Goal: Navigation & Orientation: Understand site structure

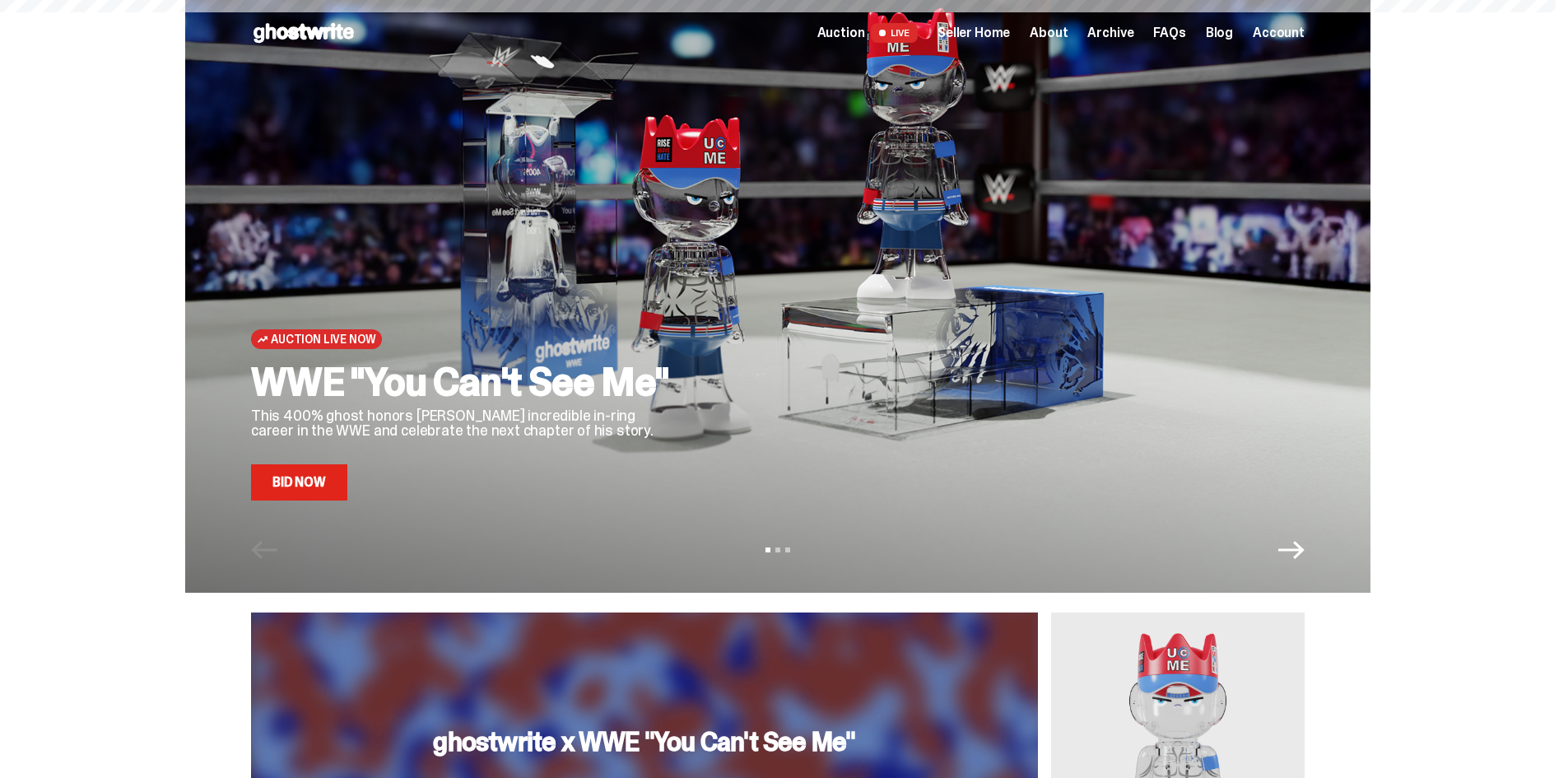
click at [1185, 35] on span "FAQs" at bounding box center [1169, 33] width 32 height 14
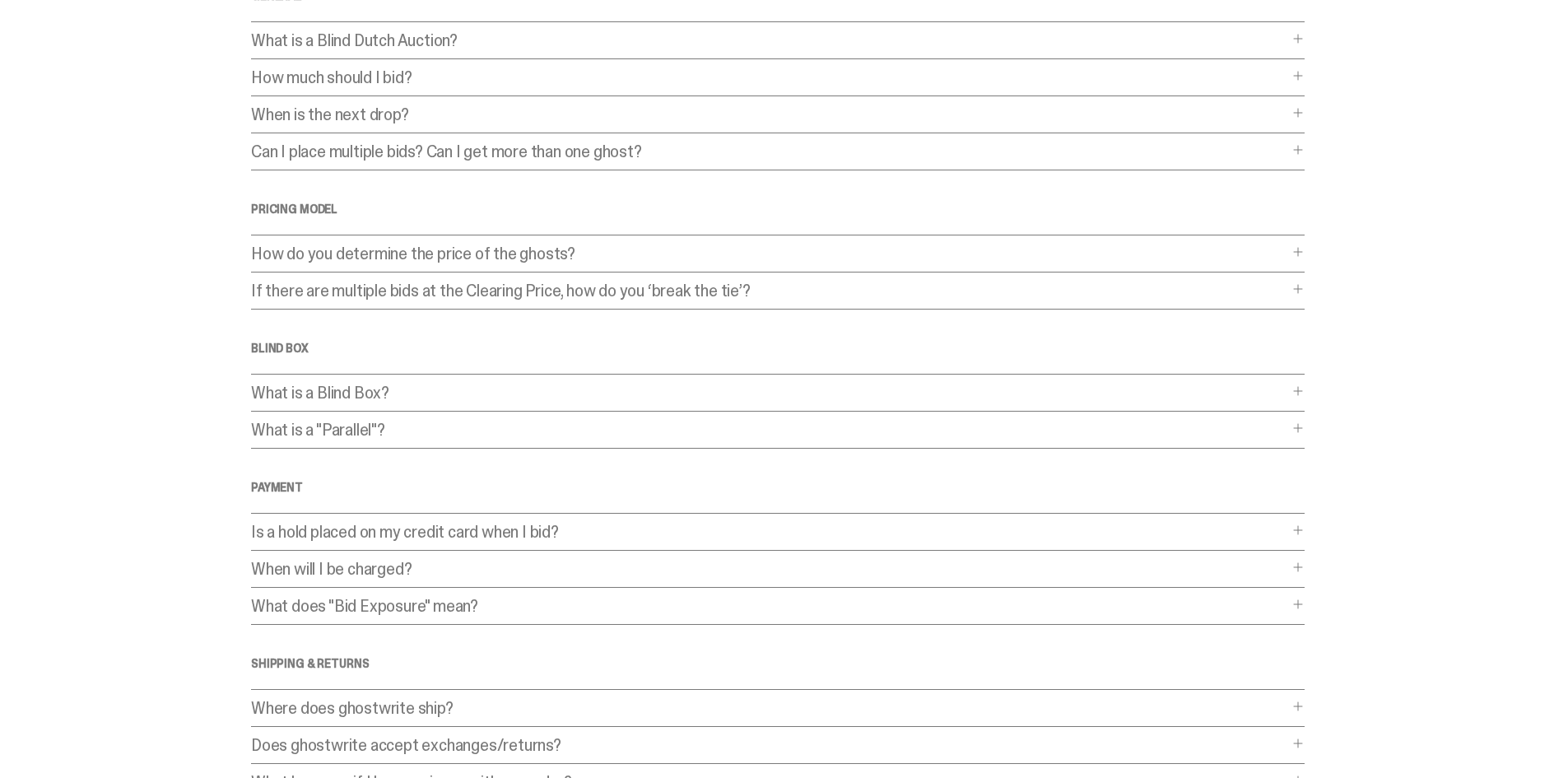
scroll to position [44, 0]
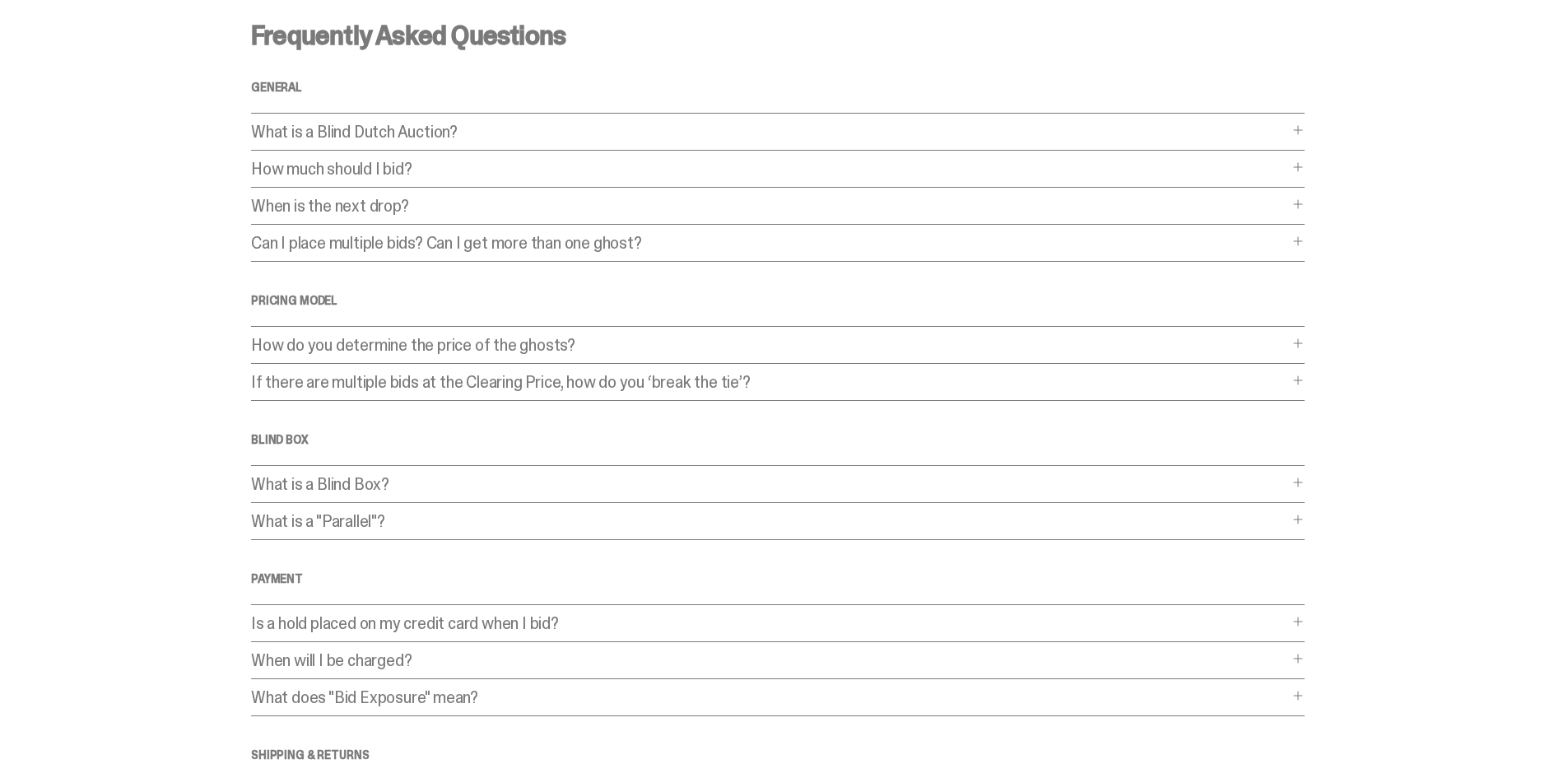
click at [397, 350] on p "How do you determine the price of the ghosts?" at bounding box center [769, 345] width 1037 height 17
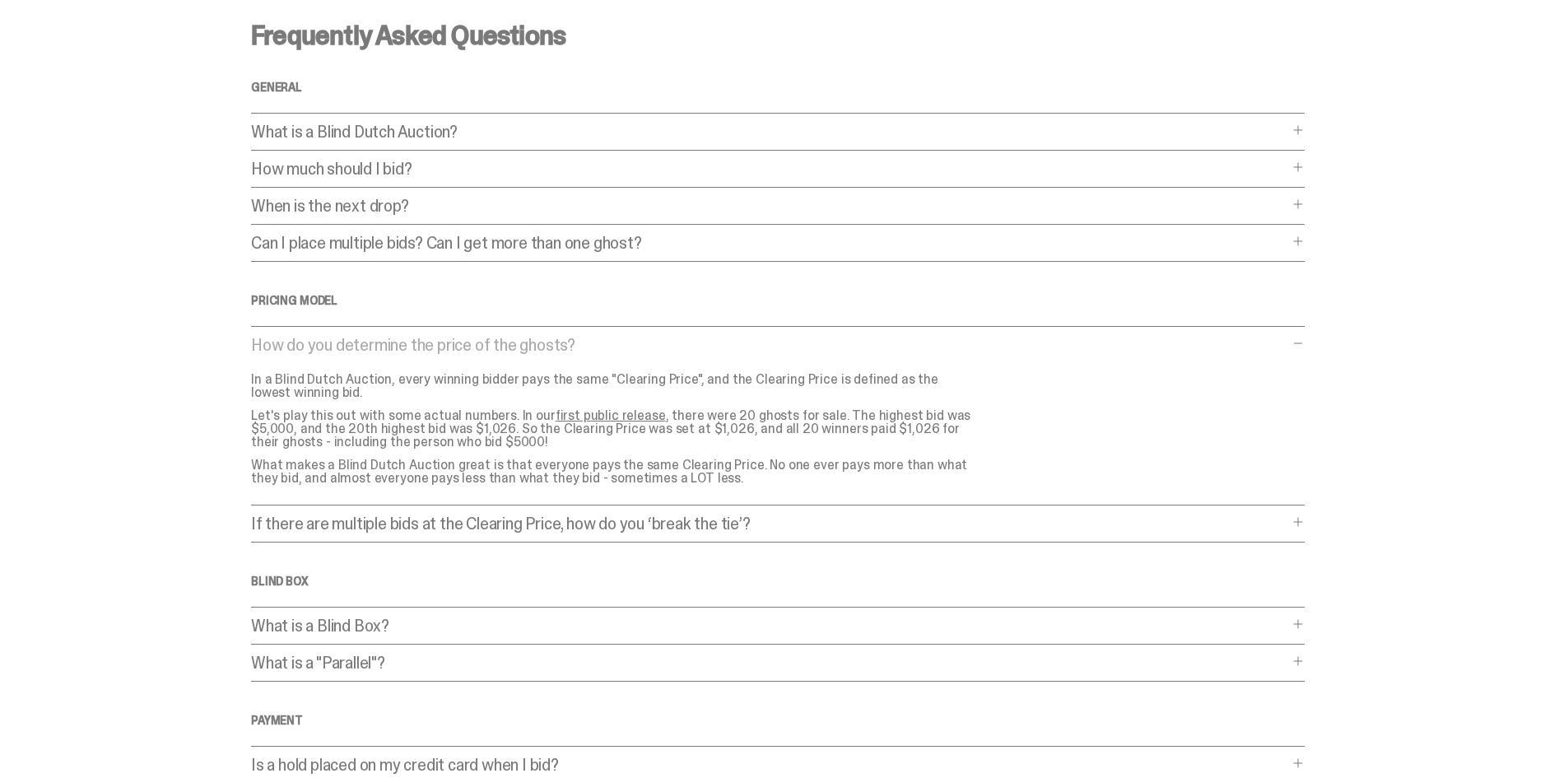
click at [579, 175] on p "How much should I bid?" at bounding box center [769, 169] width 1037 height 17
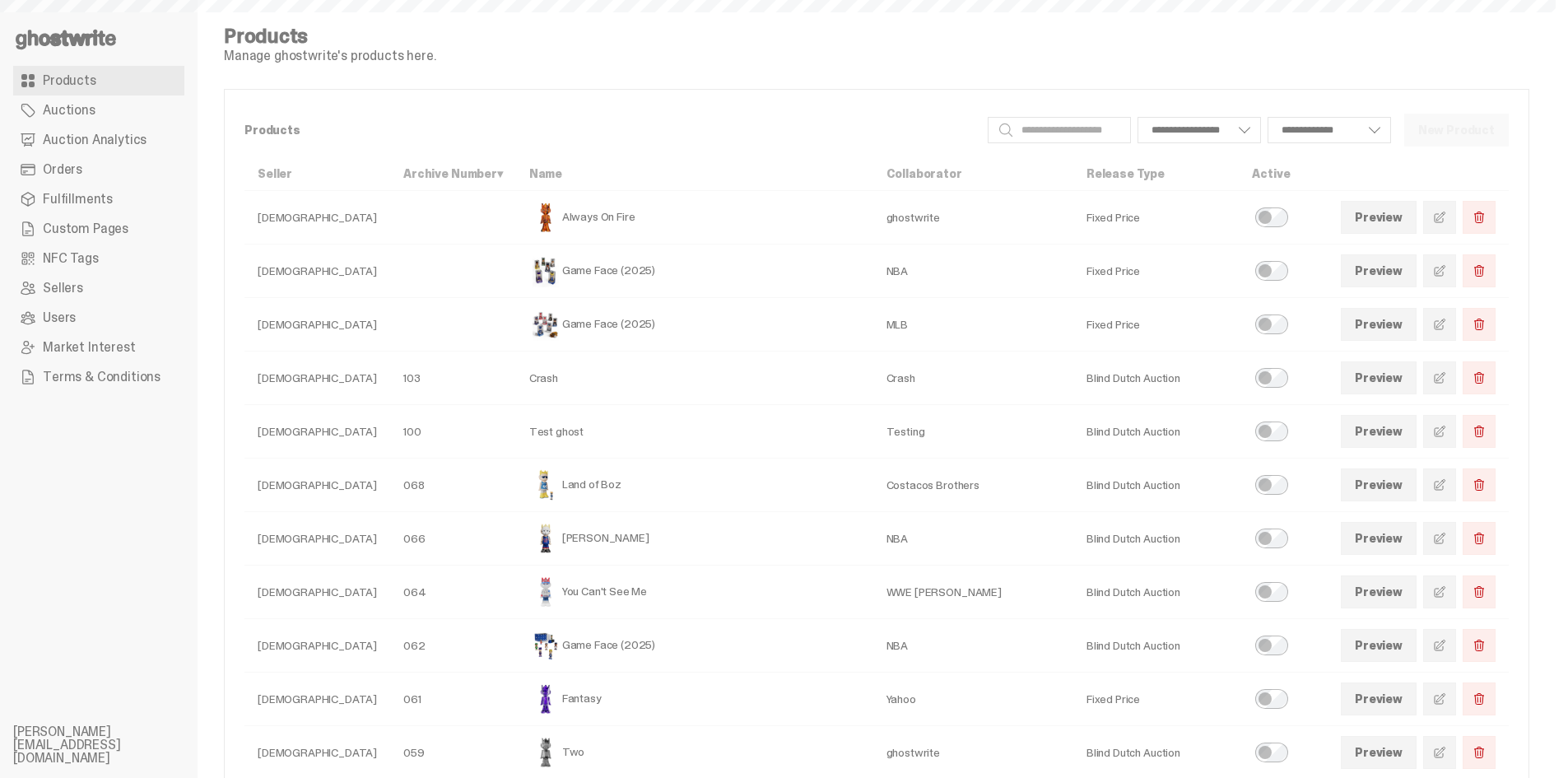
select select
click at [99, 222] on span "Custom Pages" at bounding box center [85, 229] width 85 height 14
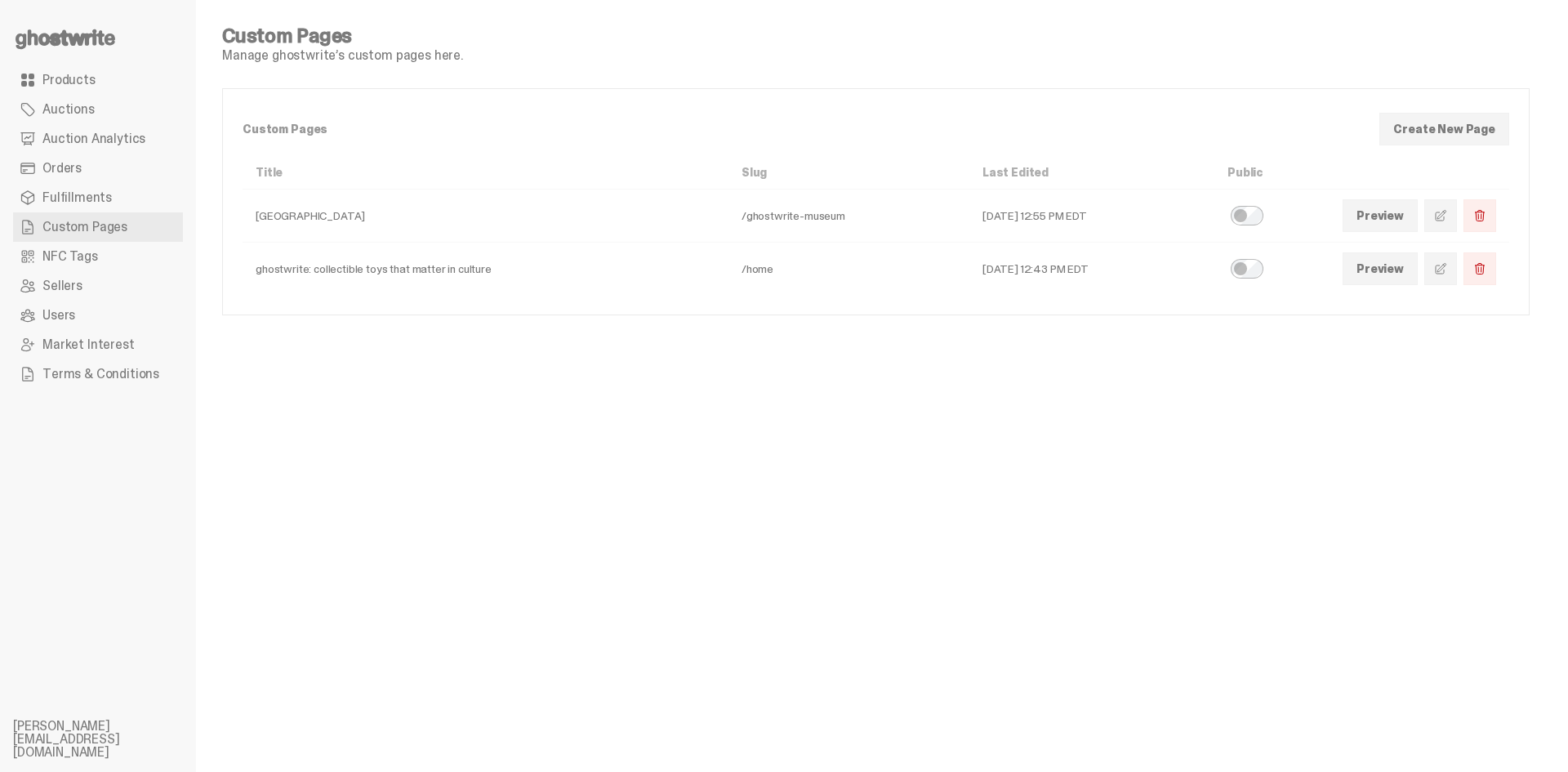
click at [1446, 274] on span at bounding box center [1441, 269] width 13 height 13
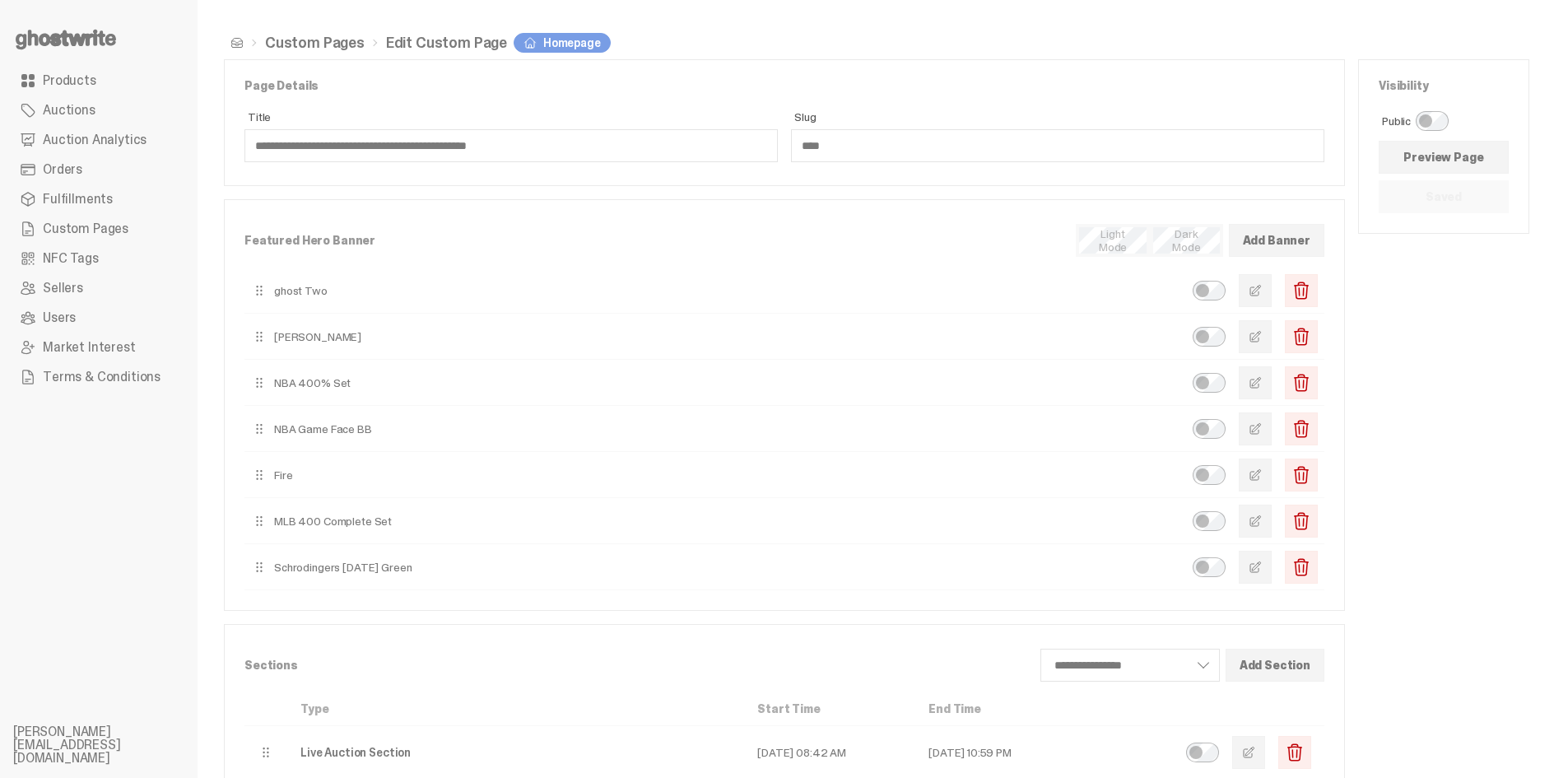
click at [301, 46] on link "Custom Pages" at bounding box center [315, 43] width 100 height 15
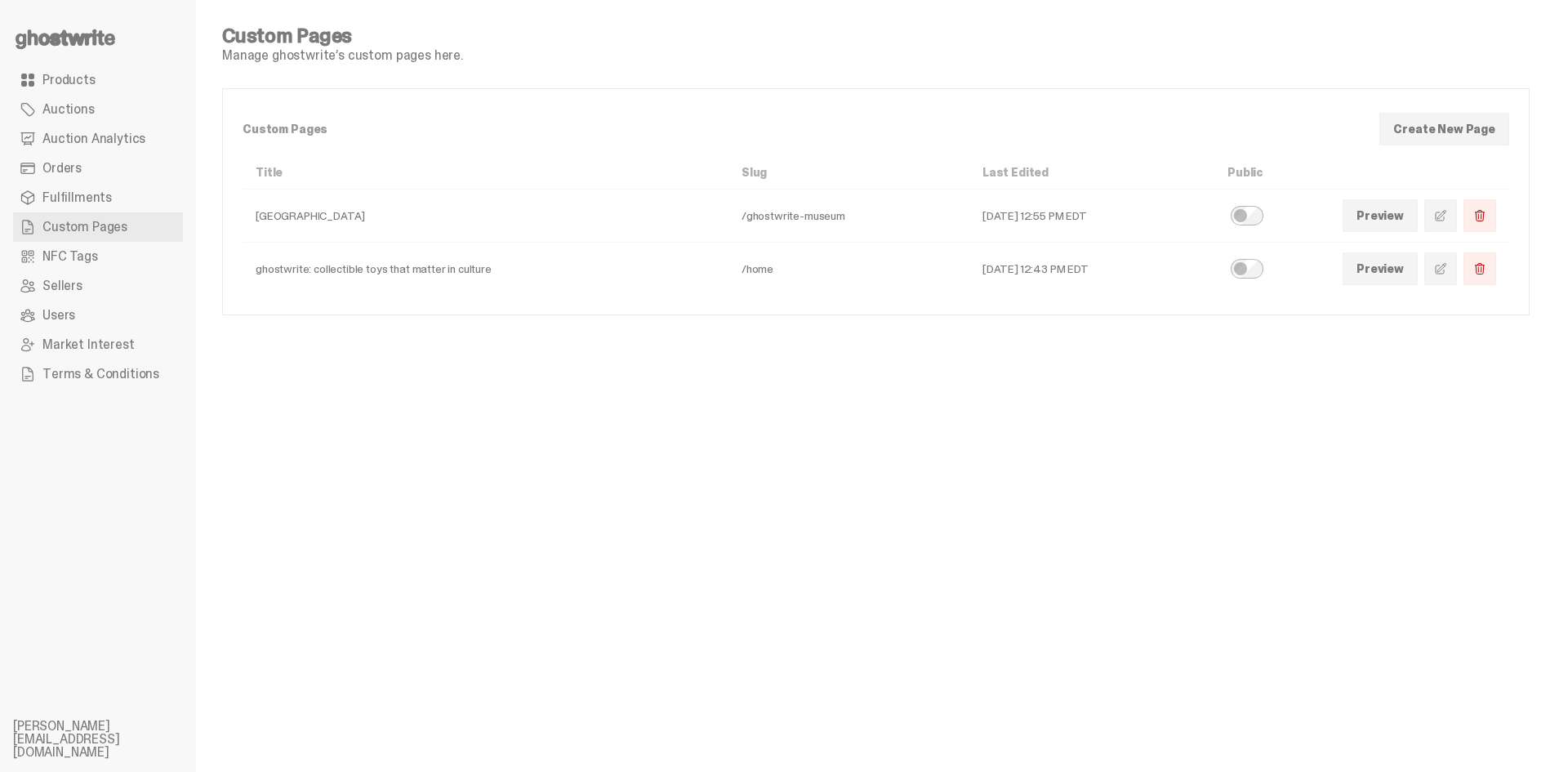
click at [90, 370] on span "Terms & Conditions" at bounding box center [101, 374] width 116 height 13
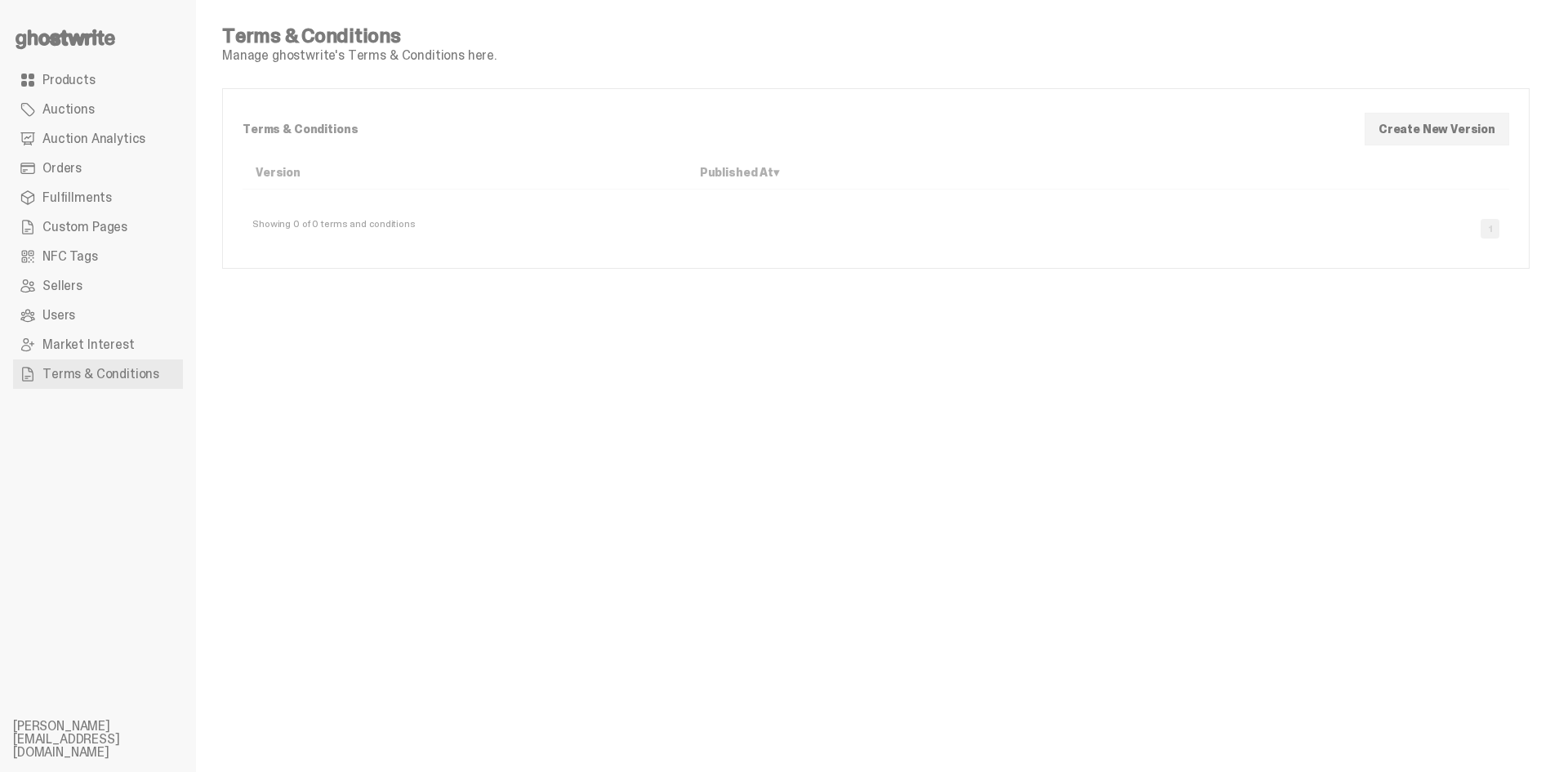
click at [95, 346] on span "Market Interest" at bounding box center [89, 345] width 92 height 13
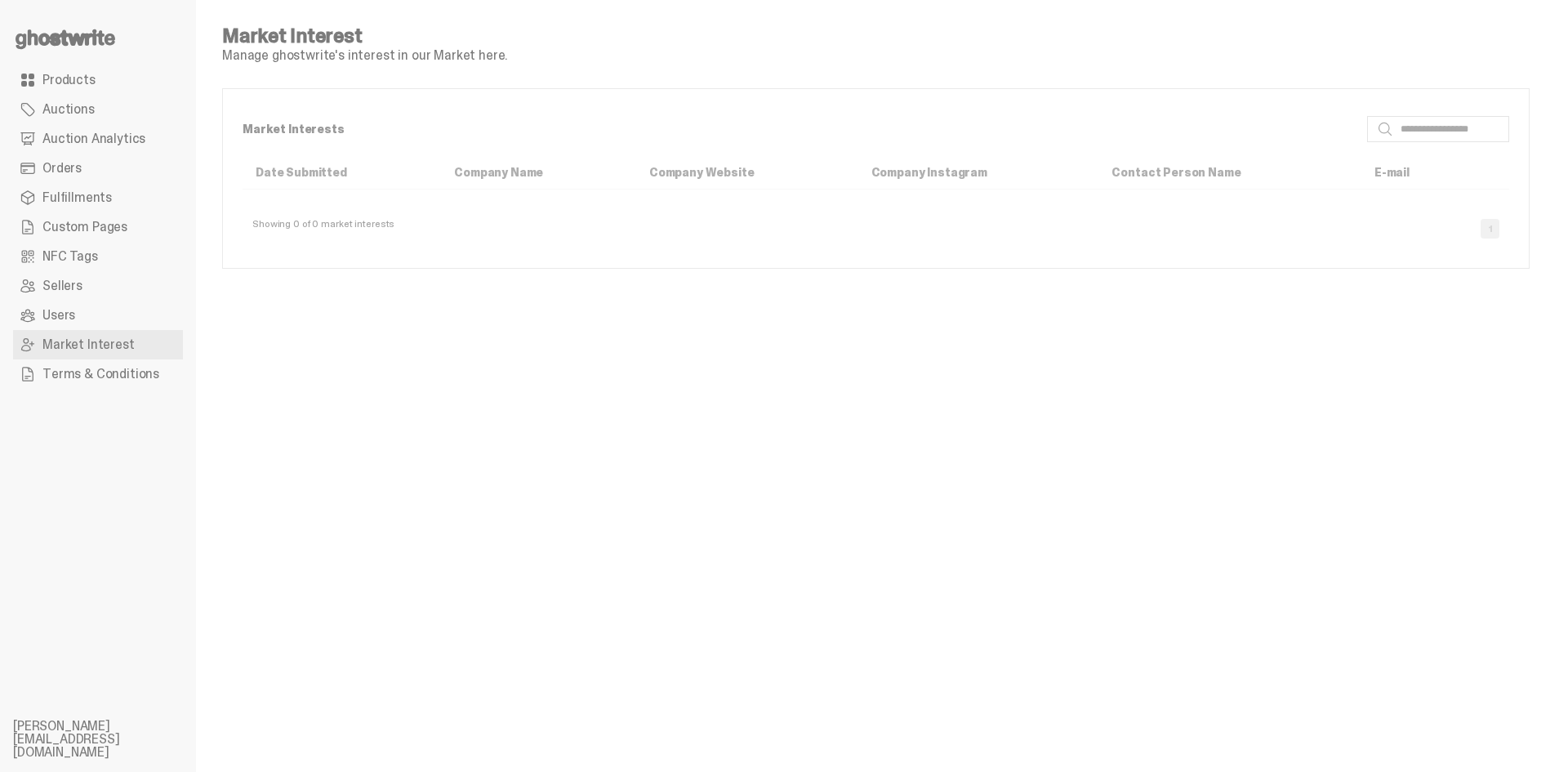
click at [96, 316] on link "Users" at bounding box center [98, 315] width 170 height 29
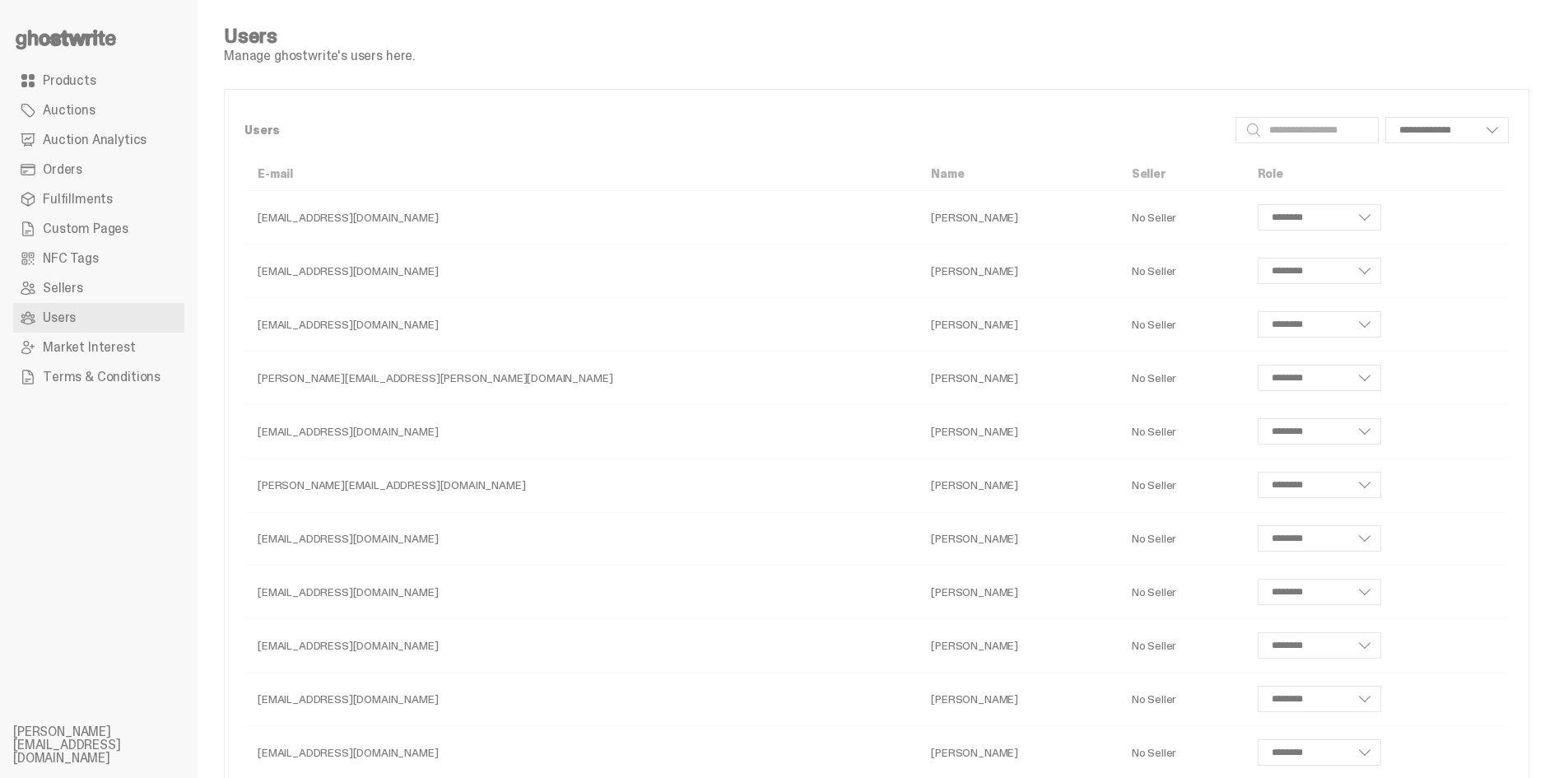
click at [97, 298] on link "Sellers" at bounding box center [99, 288] width 171 height 30
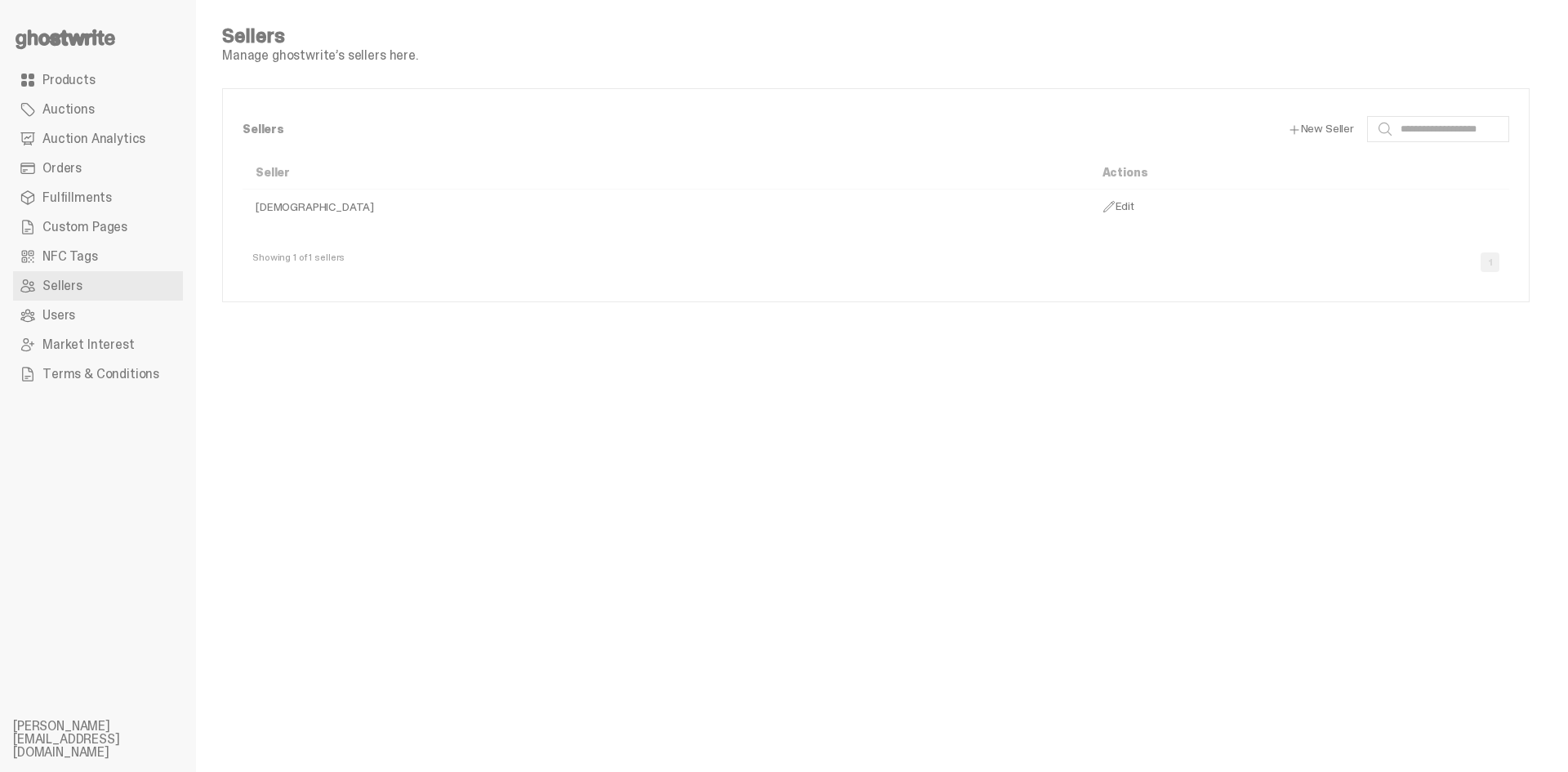
click at [104, 259] on link "NFC Tags" at bounding box center [98, 256] width 170 height 29
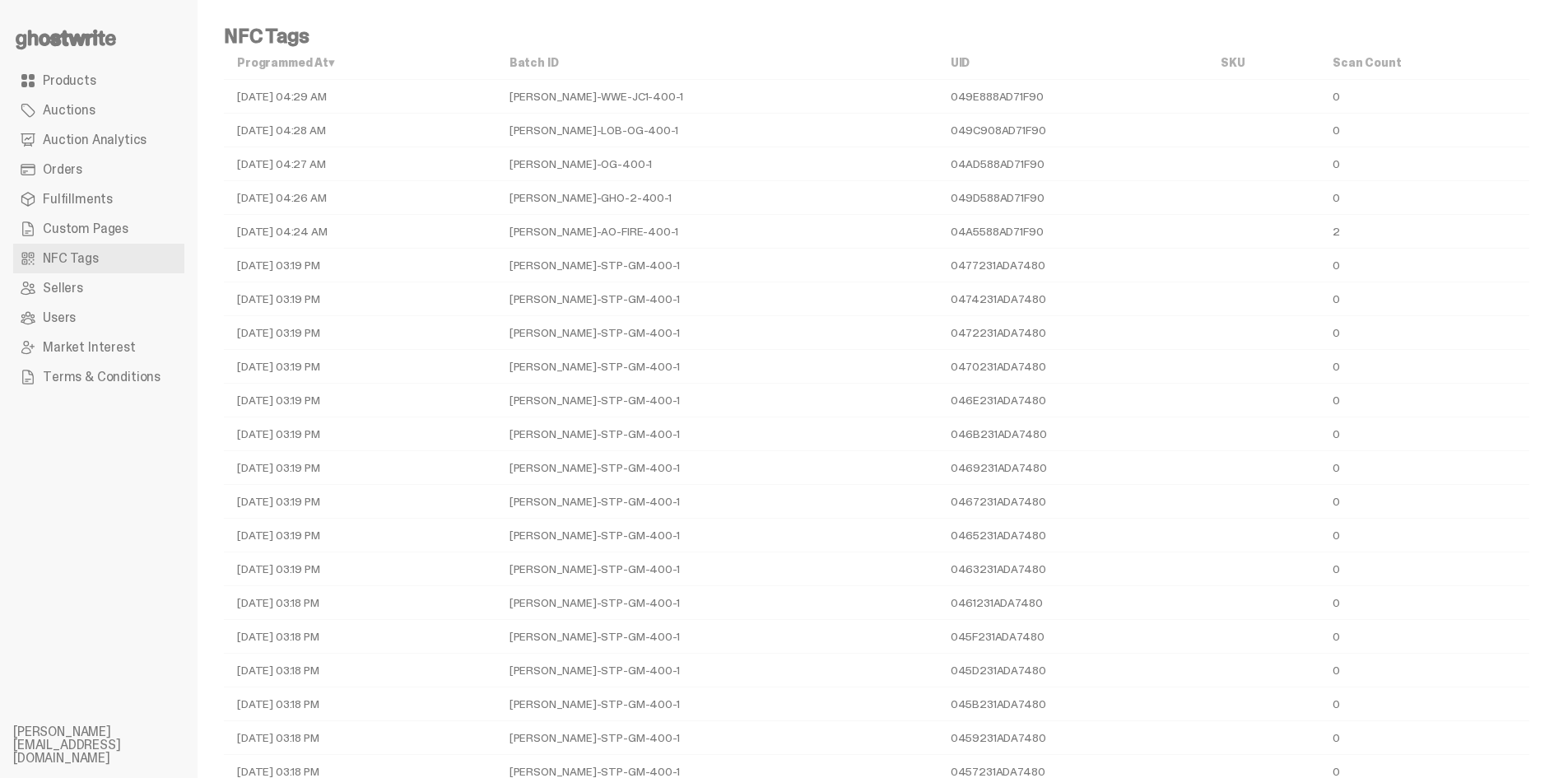
click at [119, 228] on span "Custom Pages" at bounding box center [85, 229] width 85 height 14
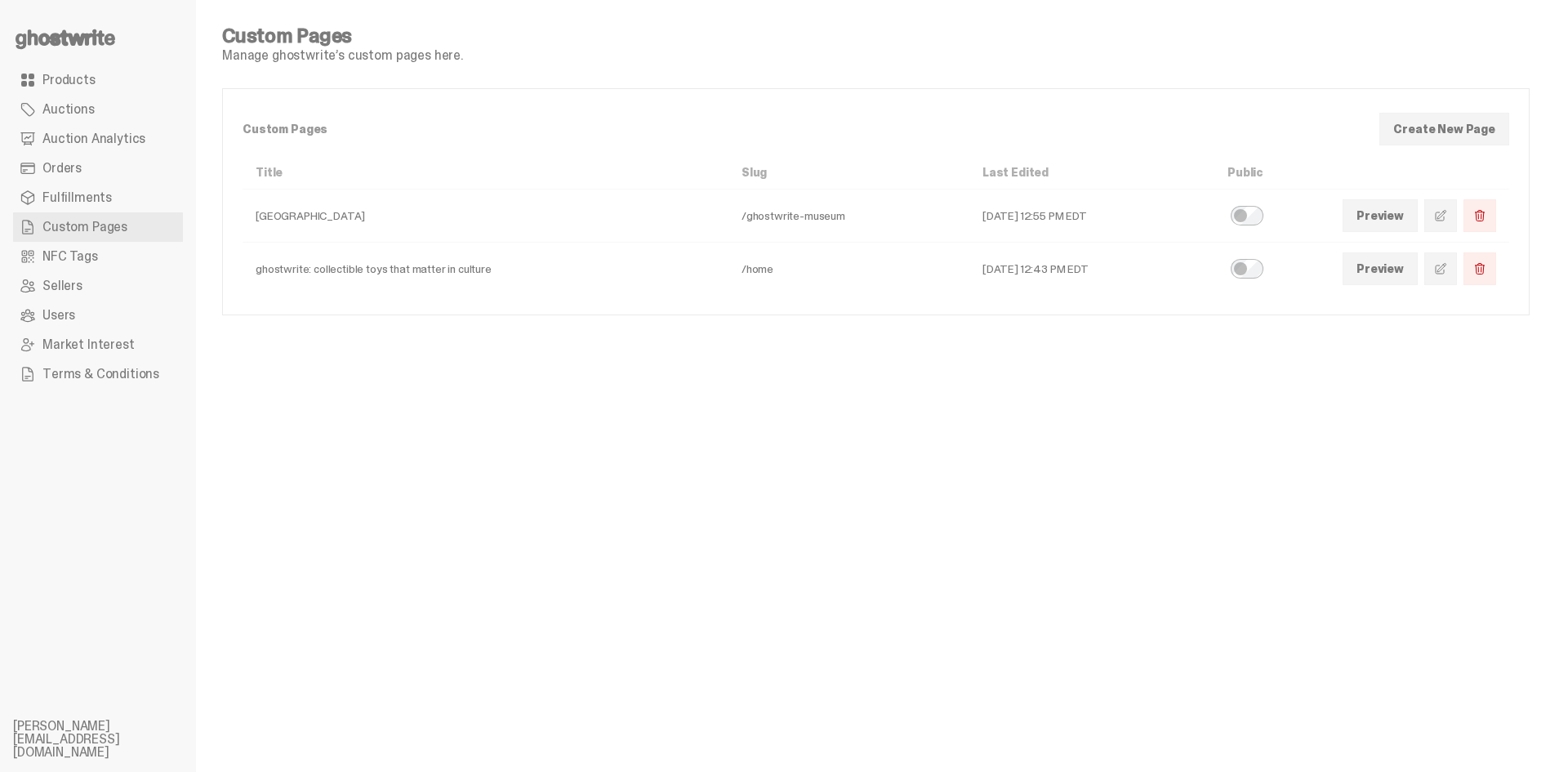
click at [132, 193] on link "Fulfillments" at bounding box center [98, 197] width 170 height 29
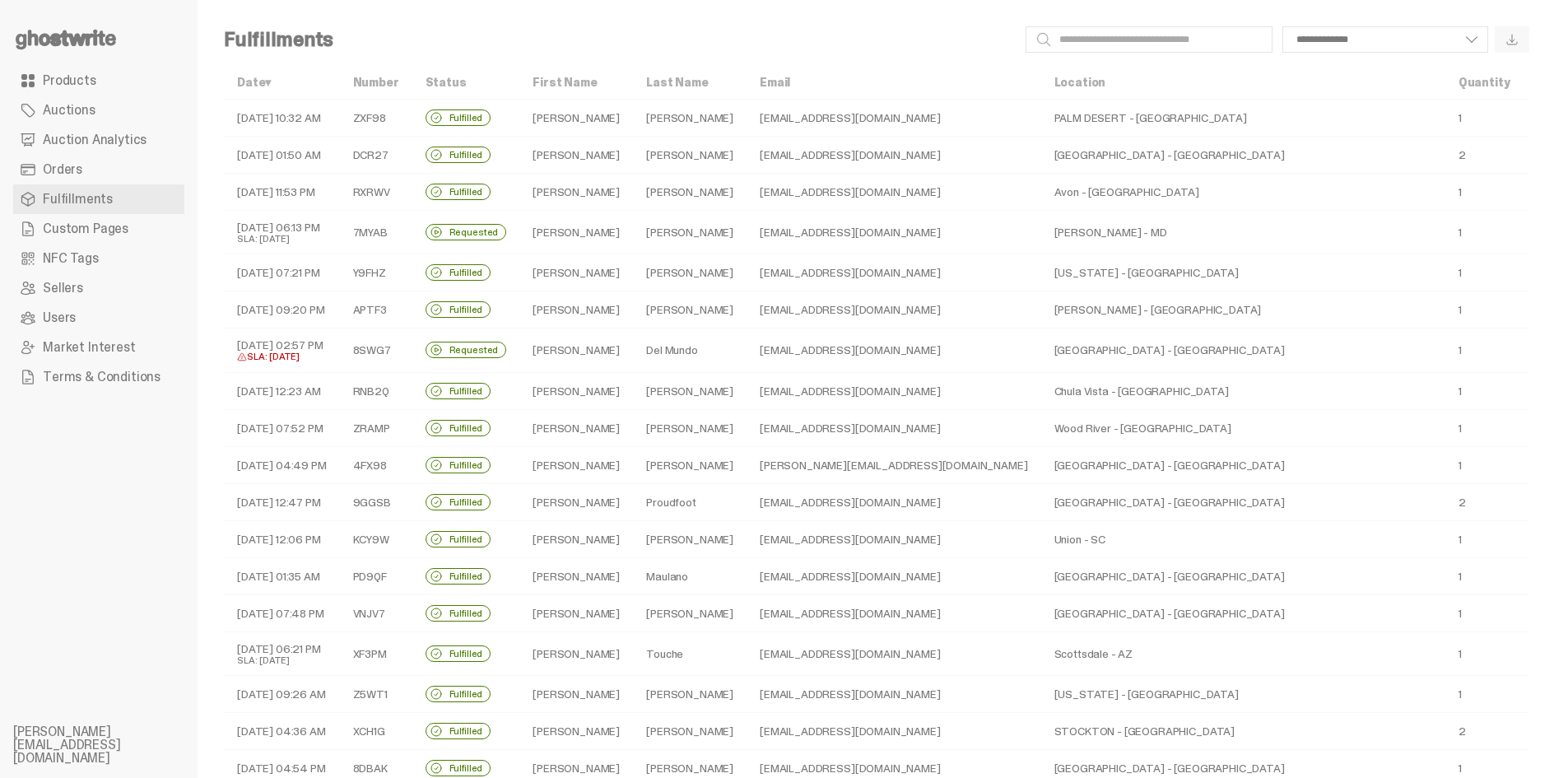
click at [159, 135] on link "Auction Analytics" at bounding box center [99, 139] width 171 height 30
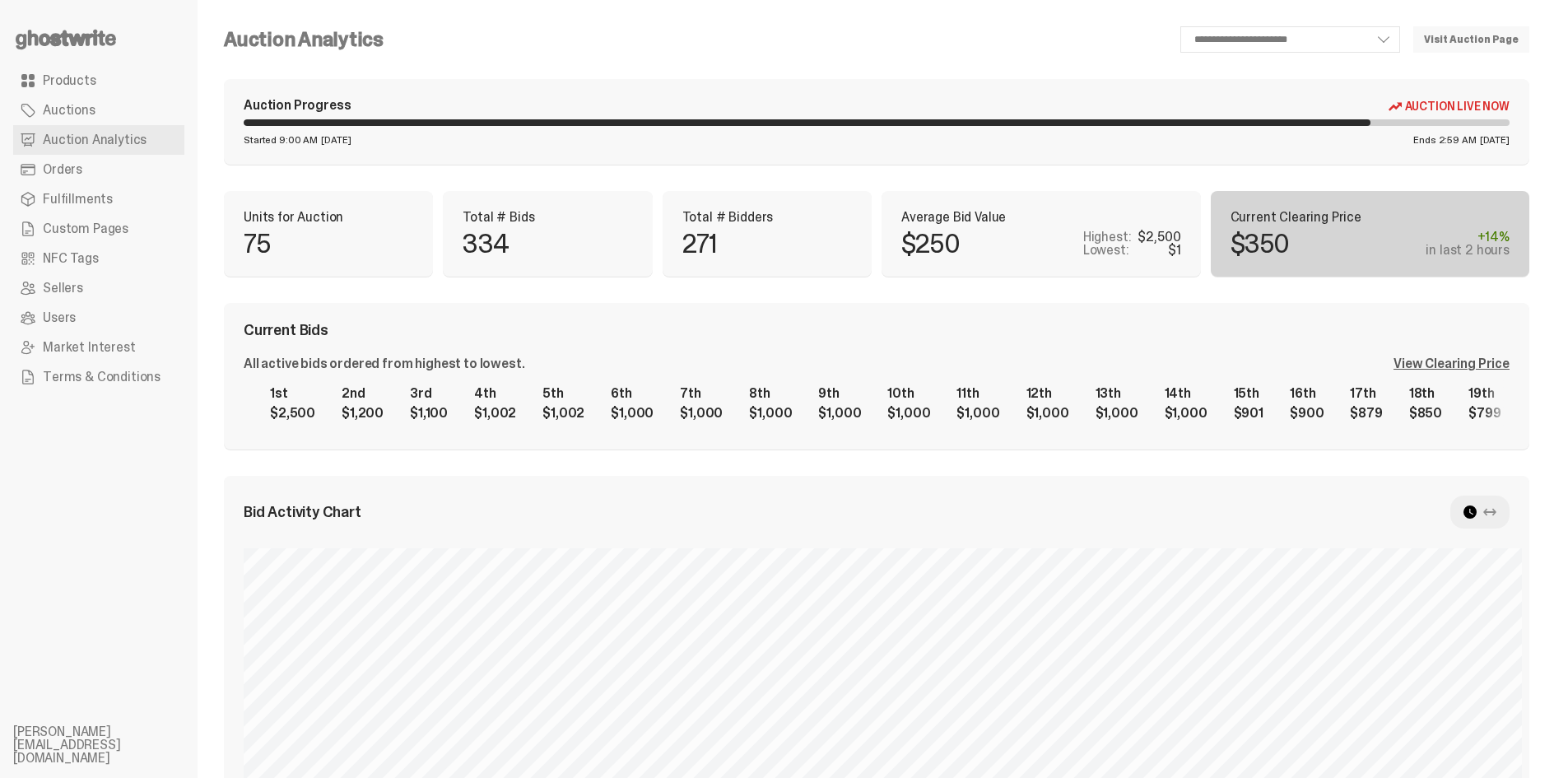
click at [124, 89] on link "Products" at bounding box center [99, 80] width 171 height 30
